Goal: Task Accomplishment & Management: Complete application form

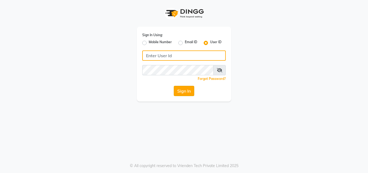
type input "ashish@123"
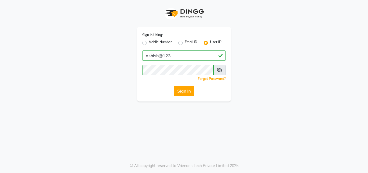
click at [183, 89] on button "Sign In" at bounding box center [184, 91] width 20 height 10
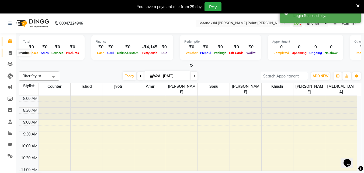
click at [9, 51] on icon at bounding box center [10, 53] width 3 height 4
select select "service"
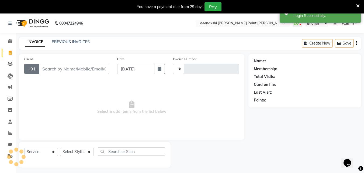
type input "0402"
select select "8161"
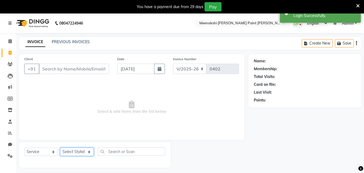
click at [90, 150] on select "Select Stylist amir counter [PERSON_NAME] [PERSON_NAME] [PERSON_NAME] [MEDICAL_…" at bounding box center [77, 151] width 34 height 8
select select "77146"
click at [60, 147] on select "Select Stylist amir counter [PERSON_NAME] [PERSON_NAME] [PERSON_NAME] [MEDICAL_…" at bounding box center [77, 151] width 34 height 8
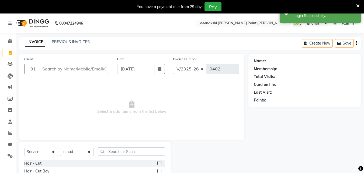
drag, startPoint x: 155, startPoint y: 163, endPoint x: 148, endPoint y: 159, distance: 7.7
click at [157, 162] on label at bounding box center [159, 163] width 4 height 4
click at [157, 162] on input "checkbox" at bounding box center [158, 162] width 3 height 3
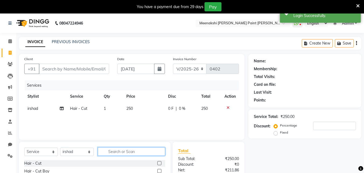
checkbox input "false"
click at [138, 150] on input "text" at bounding box center [131, 151] width 67 height 8
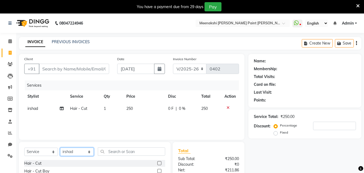
click at [90, 150] on select "Select Stylist amir counter [PERSON_NAME] [PERSON_NAME] [PERSON_NAME] [MEDICAL_…" at bounding box center [77, 151] width 34 height 8
click at [60, 147] on select "Select Stylist amir counter [PERSON_NAME] [PERSON_NAME] [PERSON_NAME] [MEDICAL_…" at bounding box center [77, 151] width 34 height 8
select select "77153"
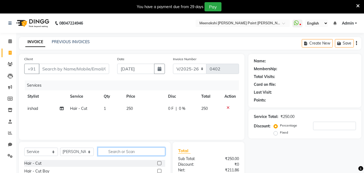
click at [117, 150] on input "text" at bounding box center [131, 151] width 67 height 8
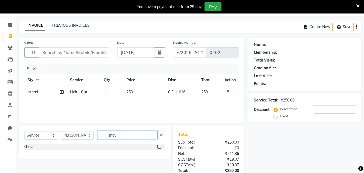
scroll to position [27, 0]
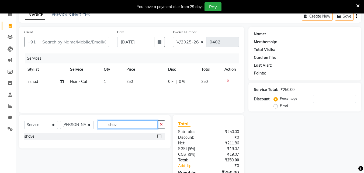
type input "shav"
click at [159, 136] on label at bounding box center [159, 136] width 4 height 4
click at [159, 136] on input "checkbox" at bounding box center [158, 135] width 3 height 3
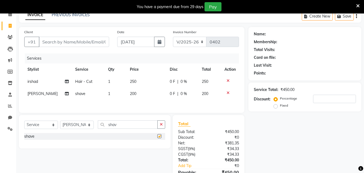
checkbox input "false"
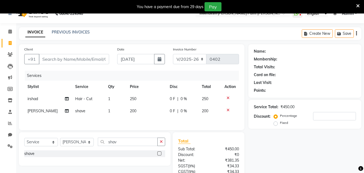
scroll to position [0, 0]
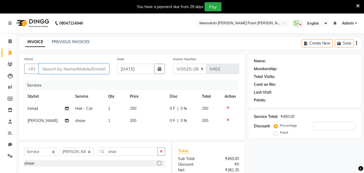
click at [99, 69] on input "Client" at bounding box center [74, 69] width 70 height 10
type input "8"
type input "0"
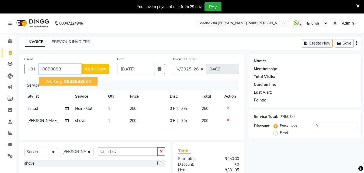
click at [90, 81] on ngb-highlight "8888888 888" at bounding box center [77, 80] width 28 height 5
type input "8888888888"
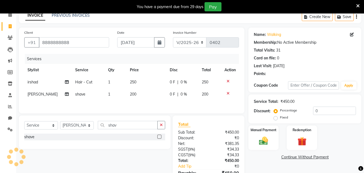
scroll to position [57, 0]
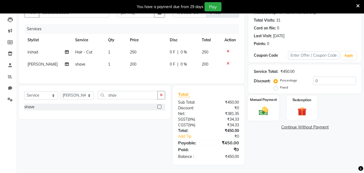
click at [264, 110] on img at bounding box center [263, 110] width 15 height 11
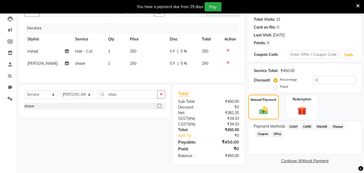
click at [326, 127] on span "ONLINE" at bounding box center [322, 126] width 14 height 6
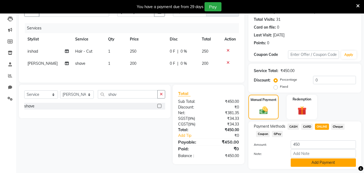
click at [314, 165] on button "Add Payment" at bounding box center [322, 162] width 65 height 8
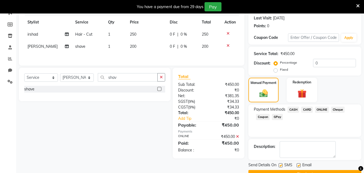
scroll to position [87, 0]
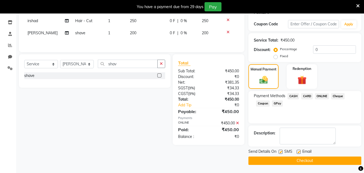
click at [314, 164] on button "Checkout" at bounding box center [304, 160] width 113 height 8
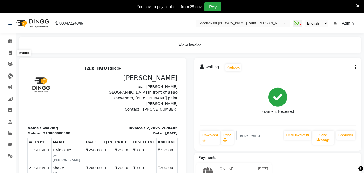
click at [8, 55] on span at bounding box center [9, 53] width 9 height 6
select select "service"
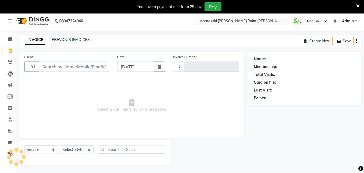
type input "0403"
select select "8161"
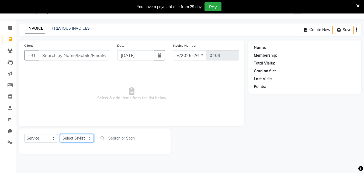
click at [83, 140] on select "Select Stylist amir counter [PERSON_NAME] [PERSON_NAME] [PERSON_NAME] [MEDICAL_…" at bounding box center [77, 138] width 34 height 8
select select "77146"
click at [60, 134] on select "Select Stylist amir counter [PERSON_NAME] [PERSON_NAME] [PERSON_NAME] [MEDICAL_…" at bounding box center [77, 138] width 34 height 8
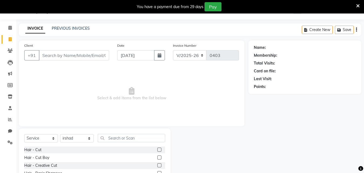
click at [157, 148] on label at bounding box center [159, 149] width 4 height 4
click at [157, 148] on input "checkbox" at bounding box center [158, 149] width 3 height 3
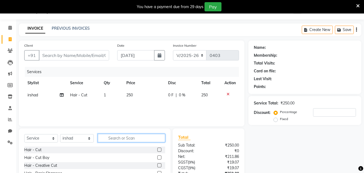
checkbox input "false"
click at [150, 136] on input "text" at bounding box center [131, 138] width 67 height 8
type input "h"
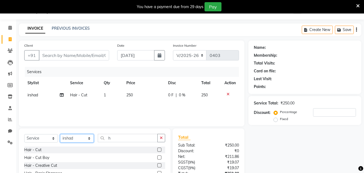
click at [86, 138] on select "Select Stylist amir counter [PERSON_NAME] [PERSON_NAME] [PERSON_NAME] [MEDICAL_…" at bounding box center [77, 138] width 34 height 8
select select "86386"
click at [60, 134] on select "Select Stylist amir counter [PERSON_NAME] [PERSON_NAME] [PERSON_NAME] [MEDICAL_…" at bounding box center [77, 138] width 34 height 8
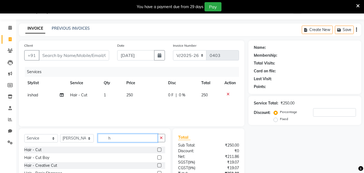
click at [116, 136] on input "h" at bounding box center [128, 138] width 60 height 8
type input "hea"
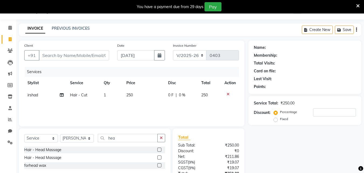
click at [159, 149] on label at bounding box center [159, 149] width 4 height 4
click at [159, 149] on input "checkbox" at bounding box center [158, 149] width 3 height 3
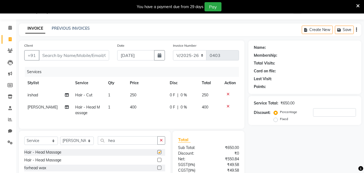
checkbox input "false"
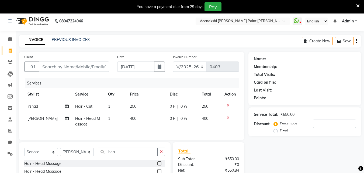
scroll to position [0, 0]
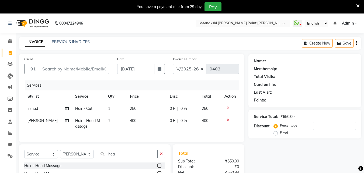
click at [251, 140] on div "Name: Membership: Total Visits: Card on file: Last Visit: Points: Service Total…" at bounding box center [306, 138] width 117 height 169
click at [135, 45] on div "INVOICE PREVIOUS INVOICES Create New Save" at bounding box center [190, 43] width 342 height 13
click at [68, 64] on input "Client" at bounding box center [74, 69] width 70 height 10
type input "a"
type input "0"
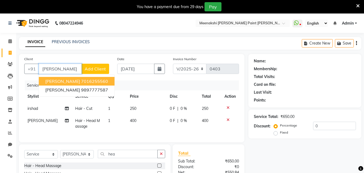
click at [81, 83] on ngb-highlight "7016255560" at bounding box center [94, 80] width 27 height 5
type input "7016255560"
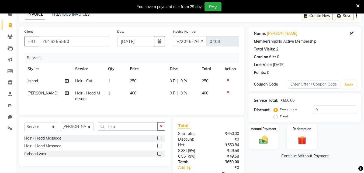
scroll to position [54, 0]
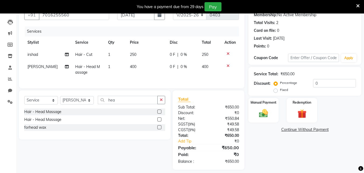
click at [266, 124] on div "Name: [PERSON_NAME] Membership: No Active Membership Total Visits: 2 Card on fi…" at bounding box center [306, 84] width 117 height 169
click at [271, 110] on div "Manual Payment" at bounding box center [263, 110] width 31 height 26
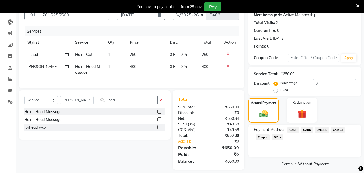
click at [326, 129] on span "ONLINE" at bounding box center [322, 130] width 14 height 6
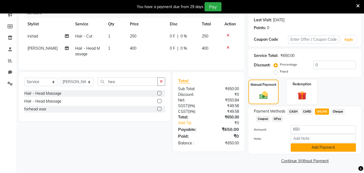
click at [323, 146] on button "Add Payment" at bounding box center [322, 147] width 65 height 8
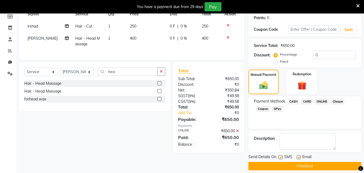
scroll to position [87, 0]
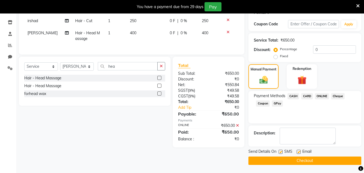
click at [319, 159] on button "Checkout" at bounding box center [304, 160] width 113 height 8
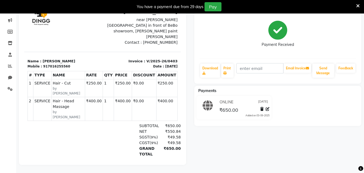
click at [273, 153] on div "[PERSON_NAME] Prebook Payment Received Download Print Email Invoice Send Messag…" at bounding box center [277, 78] width 175 height 174
click at [307, 144] on div "[PERSON_NAME] Prebook Payment Received Download Print Email Invoice Send Messag…" at bounding box center [277, 78] width 175 height 174
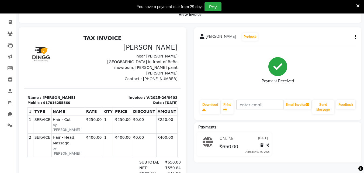
scroll to position [17, 0]
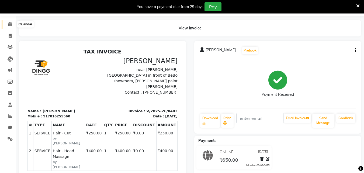
click at [10, 23] on icon at bounding box center [9, 24] width 3 height 4
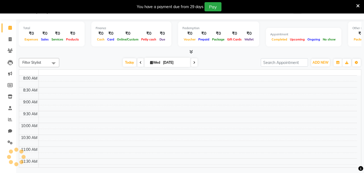
scroll to position [13, 0]
